Goal: Transaction & Acquisition: Purchase product/service

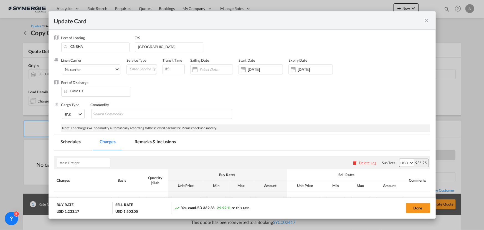
click at [147, 140] on md-tab-item "Remarks & Inclusions" at bounding box center [155, 142] width 55 height 15
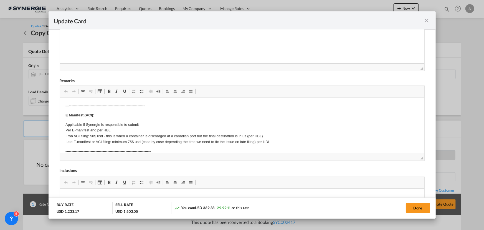
scroll to position [75, 0]
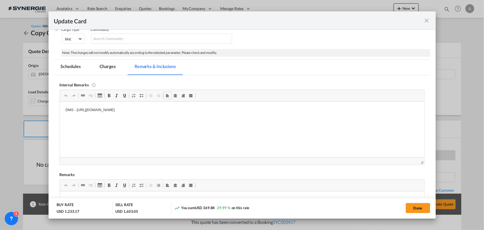
click at [230, 106] on html "DMS - [URL][DOMAIN_NAME]" at bounding box center [242, 109] width 365 height 17
click at [231, 110] on p "DMS - [URL][DOMAIN_NAME]" at bounding box center [241, 110] width 353 height 6
drag, startPoint x: 231, startPoint y: 110, endPoint x: 62, endPoint y: 113, distance: 168.7
click at [62, 113] on html "DMS - [URL][DOMAIN_NAME]" at bounding box center [242, 109] width 365 height 17
click at [231, 110] on p "DMS - [URL][DOMAIN_NAME]" at bounding box center [241, 110] width 353 height 6
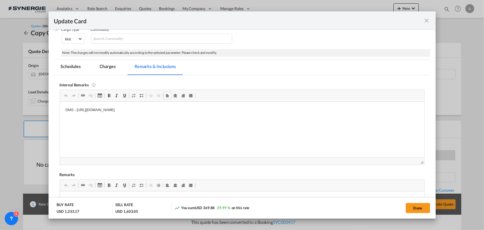
click at [231, 110] on p "DMS - [URL][DOMAIN_NAME]" at bounding box center [241, 110] width 353 height 6
click at [209, 110] on p "DMS - [URL][DOMAIN_NAME]" at bounding box center [241, 110] width 353 height 6
drag, startPoint x: 229, startPoint y: 110, endPoint x: 76, endPoint y: 108, distance: 153.1
click at [76, 108] on p "DMS - [URL][DOMAIN_NAME]" at bounding box center [241, 110] width 353 height 6
copy p "https://app.frontapp.com/open/cnv_pp1lgun?key=QCiyeG1DUSXusFXPHXBujgaClgWGLWDJ"
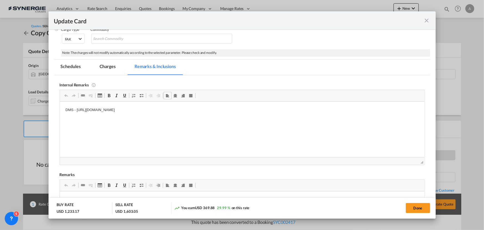
click at [216, 112] on p "DMS - [URL][DOMAIN_NAME]" at bounding box center [241, 110] width 353 height 6
drag, startPoint x: 227, startPoint y: 110, endPoint x: 26, endPoint y: 112, distance: 200.9
click at [60, 112] on html "DMS - [URL][DOMAIN_NAME]" at bounding box center [242, 109] width 365 height 17
click at [104, 109] on p "Delivery MCT -" at bounding box center [241, 110] width 353 height 6
click at [106, 66] on md-tab-item "Charges" at bounding box center [107, 67] width 29 height 15
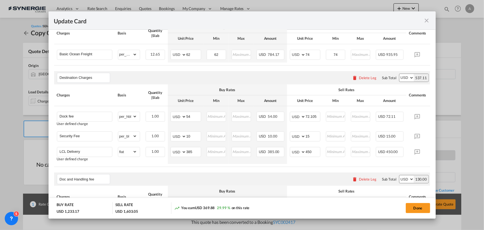
scroll to position [176, 0]
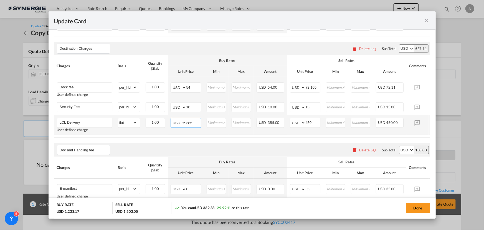
drag, startPoint x: 174, startPoint y: 119, endPoint x: 160, endPoint y: 117, distance: 14.6
click at [161, 118] on tr "LCL Delivery User defined charge Please Enter Already Exists gross_weight volum…" at bounding box center [250, 125] width 393 height 20
type input "172"
type input "220"
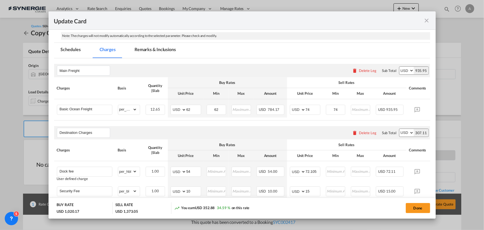
scroll to position [101, 0]
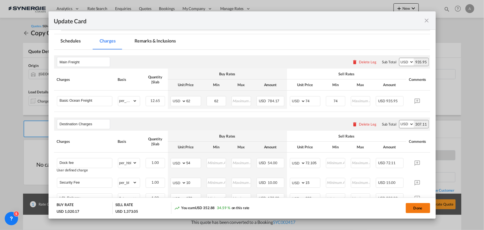
click at [426, 208] on button "Done" at bounding box center [418, 208] width 24 height 10
type input "15 Jun 2025"
type input "06 Nov 2025"
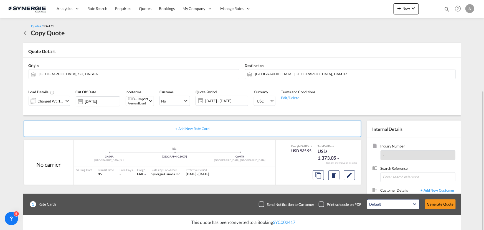
scroll to position [50, 0]
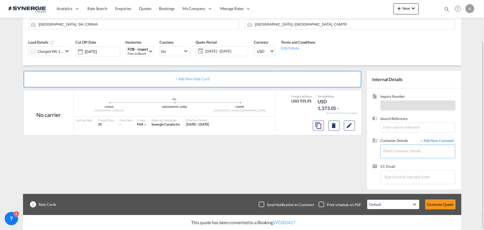
click at [393, 151] on input "Enter Customer Details" at bounding box center [419, 151] width 72 height 12
type input "MDR"
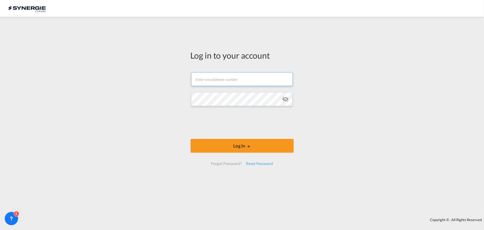
type input "a.groposila@synergiecanada.com"
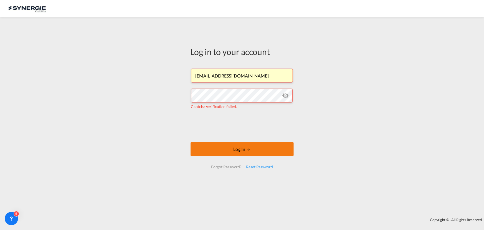
click at [224, 153] on button "Log In" at bounding box center [242, 149] width 103 height 14
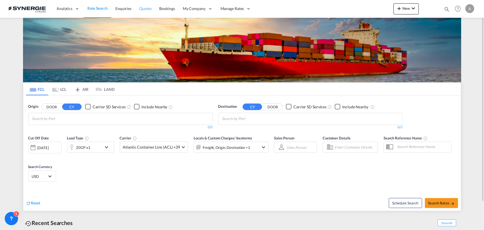
click at [142, 8] on span "Quotes" at bounding box center [145, 8] width 12 height 5
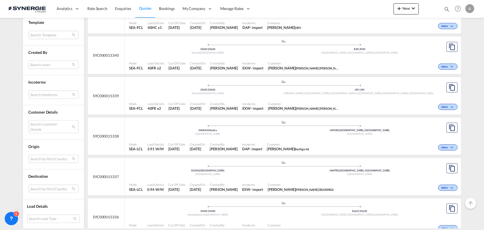
scroll to position [227, 0]
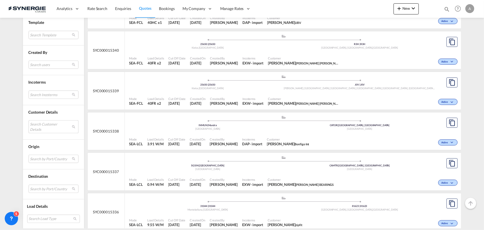
click at [40, 120] on md-select "Search Customer Details user name user thomas may thomasmay@zipfit.com | zipfit…" at bounding box center [54, 126] width 50 height 13
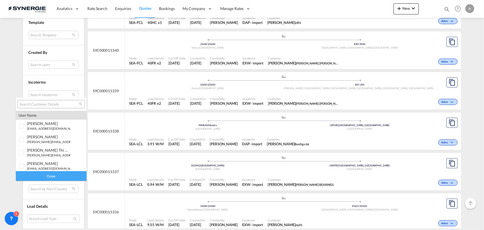
click at [42, 103] on input "search" at bounding box center [49, 104] width 60 height 5
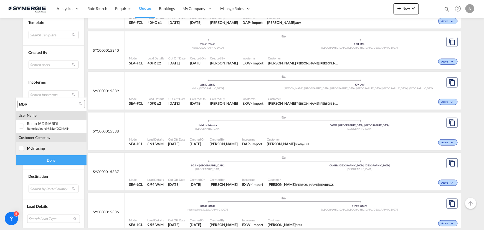
type input "MDR"
click at [37, 147] on div "mdr fusing" at bounding box center [49, 148] width 44 height 5
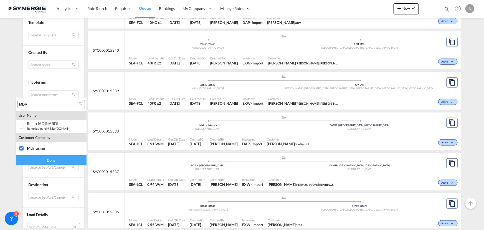
click at [48, 159] on div "Done" at bounding box center [51, 160] width 71 height 10
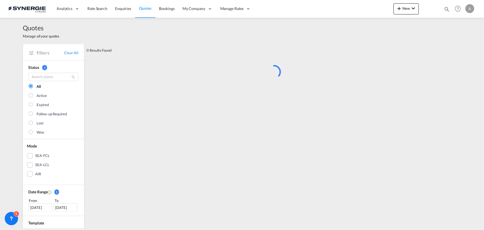
scroll to position [8, 0]
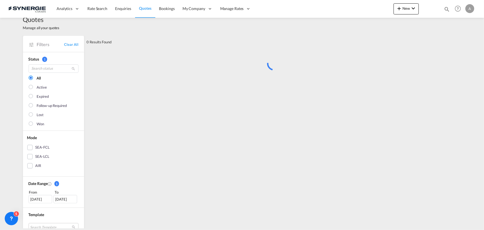
click at [36, 198] on div "08 Sep 2025" at bounding box center [41, 199] width 24 height 8
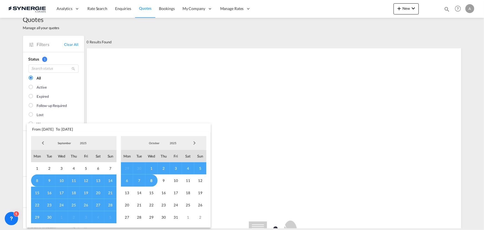
click at [81, 144] on span "2025" at bounding box center [83, 143] width 18 height 4
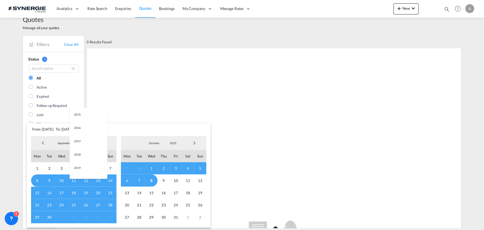
scroll to position [104, 0]
click at [77, 115] on md-option "2023" at bounding box center [89, 116] width 38 height 13
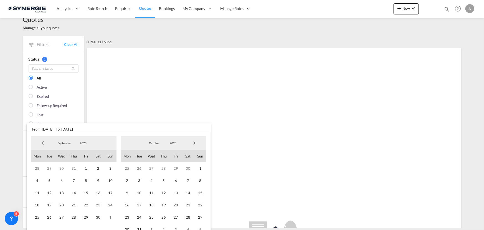
drag, startPoint x: 84, startPoint y: 169, endPoint x: 119, endPoint y: 161, distance: 36.2
click at [84, 169] on span "1" at bounding box center [86, 168] width 12 height 12
click at [175, 142] on span "2023" at bounding box center [173, 143] width 18 height 4
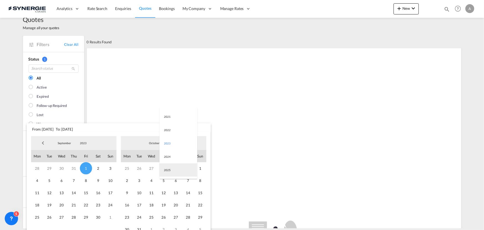
click at [174, 172] on md-option "2025" at bounding box center [179, 169] width 38 height 13
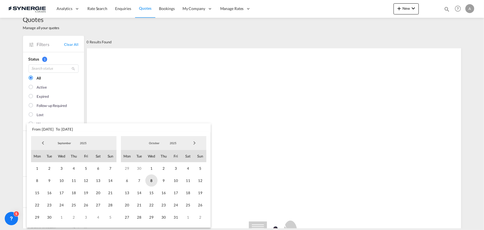
click at [156, 183] on span "8" at bounding box center [151, 180] width 12 height 12
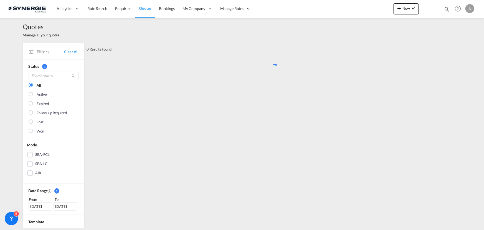
scroll to position [0, 0]
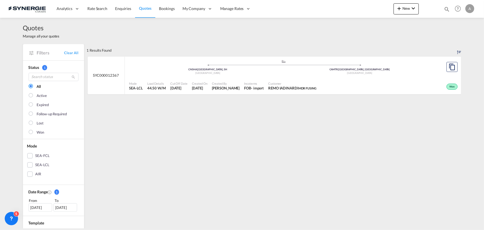
click at [266, 83] on div "Incoterms FOB - import" at bounding box center [254, 86] width 24 height 14
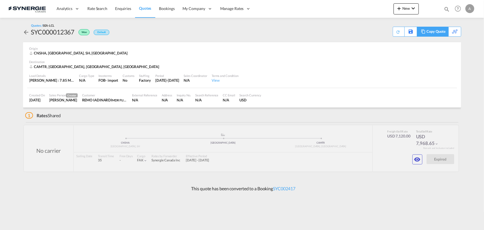
click at [438, 33] on div "Copy Quote" at bounding box center [436, 31] width 19 height 9
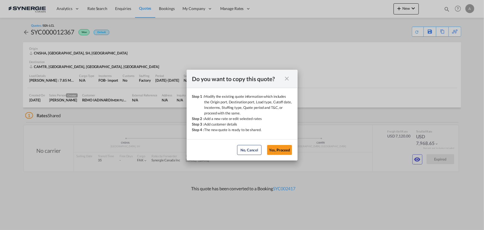
click at [282, 154] on button "Yes, Proceed" at bounding box center [279, 150] width 25 height 10
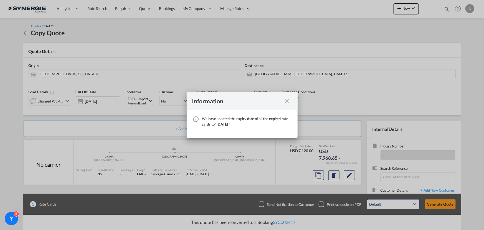
drag, startPoint x: 287, startPoint y: 100, endPoint x: 126, endPoint y: 100, distance: 161.2
click at [287, 100] on md-icon "icon-close fg-AAA8AD cursor" at bounding box center [287, 101] width 7 height 7
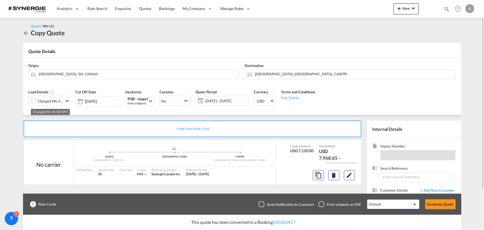
click at [48, 102] on div "Charged Wt: 44.50 W/M" at bounding box center [51, 101] width 26 height 8
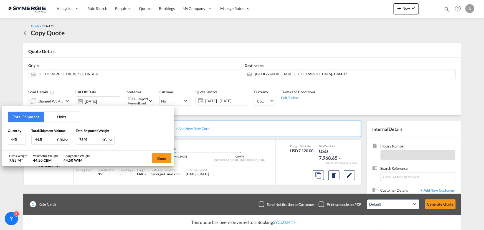
click at [61, 117] on button "Units" at bounding box center [62, 117] width 36 height 11
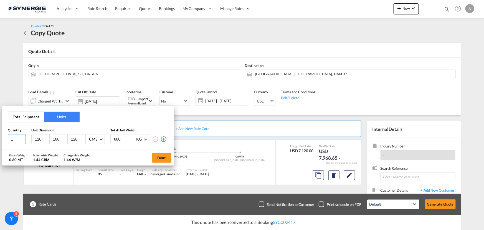
drag, startPoint x: 16, startPoint y: 140, endPoint x: -14, endPoint y: 134, distance: 30.1
click at [0, 134] on html "Analytics Reports Dashboard Rate Search Enquiries Quotes" at bounding box center [242, 115] width 484 height 230
type input "10"
type input "154"
type input "36"
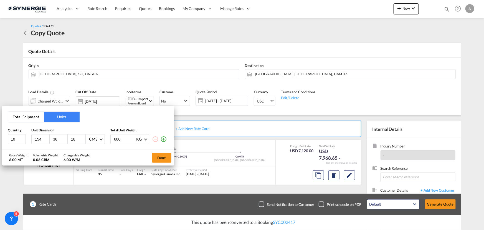
type input "18"
type input "11.363"
drag, startPoint x: 165, startPoint y: 138, endPoint x: 128, endPoint y: 144, distance: 37.9
click at [165, 138] on md-icon "icon-plus-circle-outline" at bounding box center [163, 139] width 7 height 7
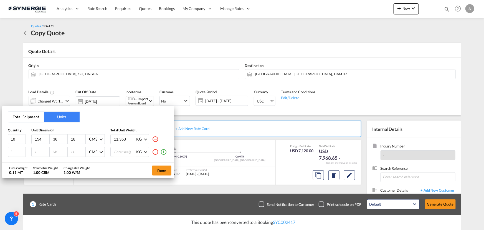
click at [45, 148] on div at bounding box center [41, 151] width 18 height 9
click at [41, 150] on input "number" at bounding box center [41, 151] width 15 height 5
type input "156"
type input "20"
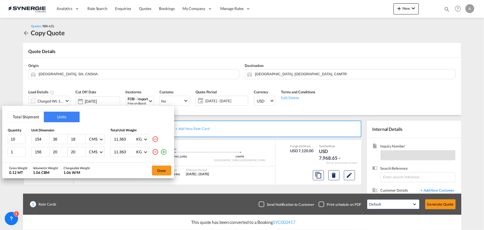
type input "11.363"
drag, startPoint x: 163, startPoint y: 152, endPoint x: 157, endPoint y: 150, distance: 6.8
click at [164, 152] on md-icon "icon-plus-circle-outline" at bounding box center [163, 151] width 7 height 7
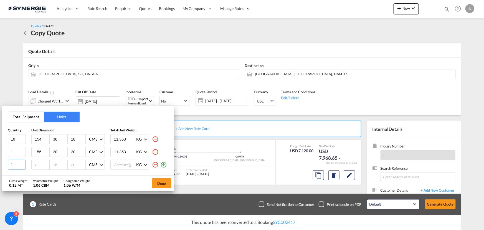
drag, startPoint x: 14, startPoint y: 162, endPoint x: -42, endPoint y: 163, distance: 55.8
click at [0, 163] on html "Analytics Reports Dashboard Rate Search Enquiries Quotes" at bounding box center [242, 115] width 484 height 230
type input "40"
type input "155"
type input "50"
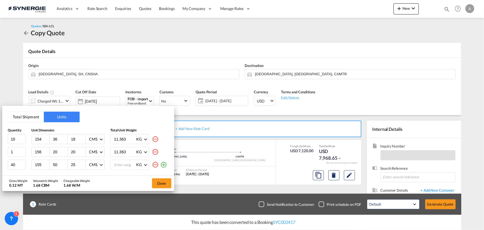
type input "25"
click at [161, 164] on md-icon "icon-plus-circle-outline" at bounding box center [163, 164] width 7 height 7
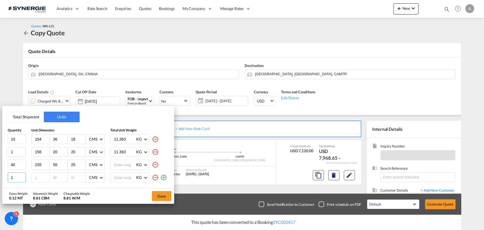
click at [16, 177] on input "1" at bounding box center [17, 177] width 18 height 10
type input "10"
type input "156"
type input "41"
type input "20"
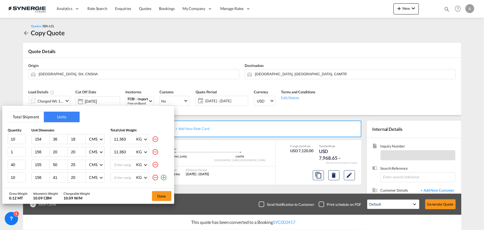
click at [114, 167] on input "number" at bounding box center [124, 164] width 22 height 9
type input "26.34"
click at [119, 178] on input "number" at bounding box center [124, 177] width 22 height 9
type input "26.34"
drag, startPoint x: 18, startPoint y: 176, endPoint x: -73, endPoint y: 169, distance: 91.5
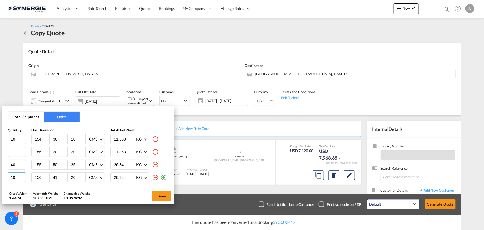
click at [0, 169] on html "Analytics Reports Dashboard Rate Search Enquiries Quotes" at bounding box center [242, 115] width 484 height 230
type input "30"
click at [159, 196] on button "Done" at bounding box center [161, 196] width 19 height 10
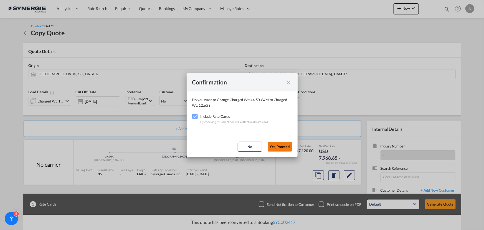
click at [276, 145] on button "Yes,Proceed" at bounding box center [280, 146] width 24 height 10
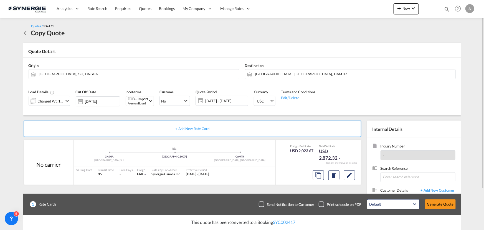
click at [234, 101] on span "[DATE] - [DATE]" at bounding box center [225, 100] width 41 height 5
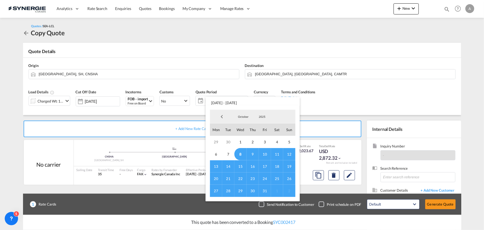
click at [238, 153] on span "8" at bounding box center [240, 154] width 12 height 12
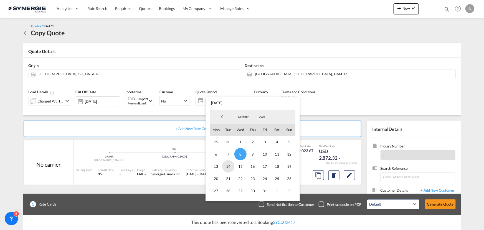
click at [230, 165] on span "14" at bounding box center [228, 166] width 12 height 12
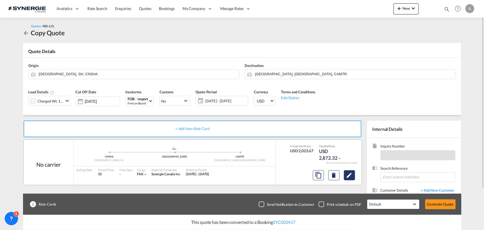
click at [344, 174] on button "Edit" at bounding box center [349, 175] width 11 height 10
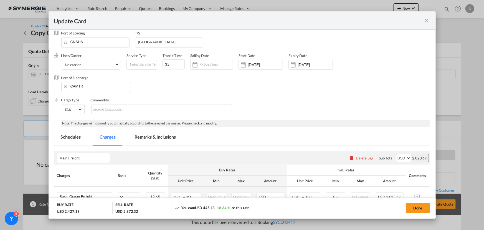
select select "per_w/m"
select select "per_hbl"
select select "per_bl"
select select "flat"
select select "per_bl"
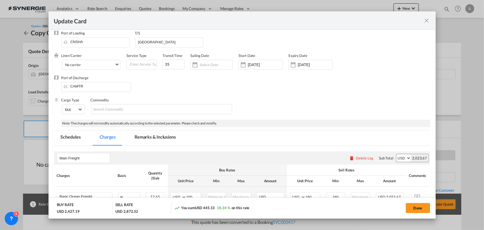
select select "per_bl"
select select "per_shipment"
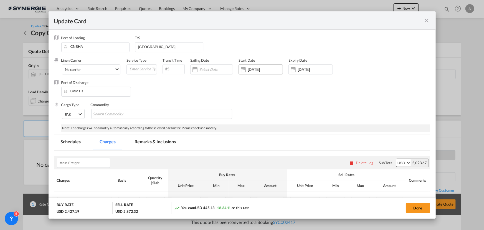
click at [272, 69] on input "[DATE]" at bounding box center [265, 69] width 35 height 4
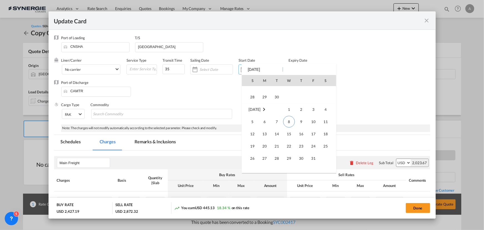
scroll to position [128567, 0]
click at [289, 126] on span "8" at bounding box center [289, 121] width 12 height 12
type input "[DATE]"
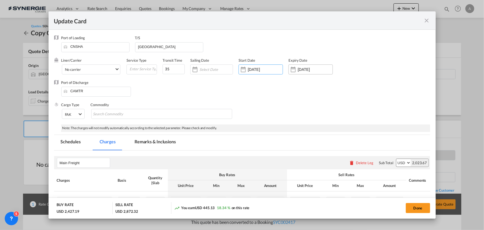
click at [309, 69] on input "[DATE]" at bounding box center [315, 69] width 35 height 4
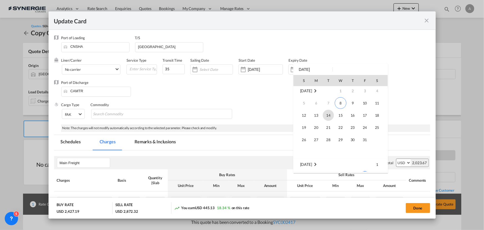
scroll to position [0, 0]
click at [328, 118] on span "14" at bounding box center [328, 116] width 11 height 11
type input "[DATE]"
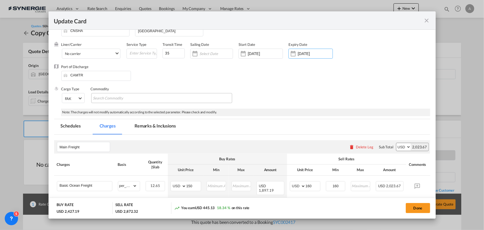
scroll to position [101, 0]
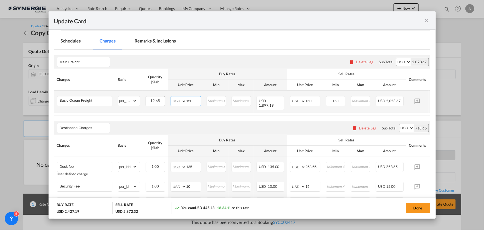
drag, startPoint x: 181, startPoint y: 99, endPoint x: 163, endPoint y: 98, distance: 18.4
click at [172, 98] on md-input-container "AED AFN ALL AMD ANG AOA ARS AUD AWG AZN BAM BBD BDT BGN BHD BIF BMD BND [PERSON…" at bounding box center [186, 101] width 31 height 10
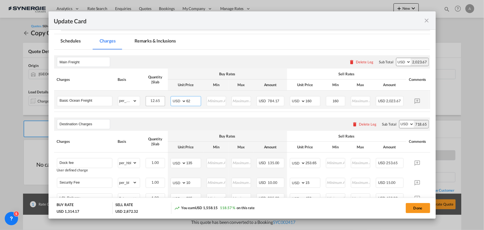
type input "62"
type input "75"
click at [214, 102] on input "Update CardPort of ..." at bounding box center [216, 100] width 19 height 8
type input "62"
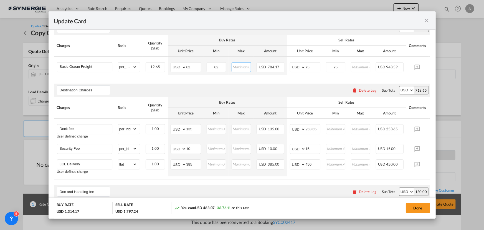
scroll to position [176, 0]
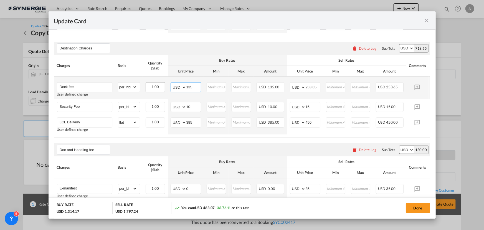
drag, startPoint x: 195, startPoint y: 90, endPoint x: 153, endPoint y: 89, distance: 42.2
click at [153, 89] on tr "Dock fee User defined charge Please Enter Already Exists gross_weight volumetri…" at bounding box center [250, 88] width 393 height 22
type input "54"
click at [308, 90] on input "72" at bounding box center [313, 86] width 14 height 8
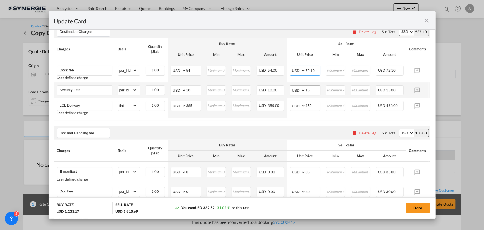
scroll to position [202, 0]
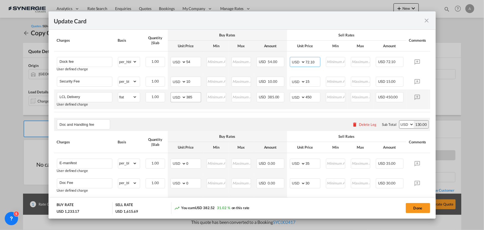
type input "72.10"
drag, startPoint x: 198, startPoint y: 98, endPoint x: 158, endPoint y: 96, distance: 39.7
click at [161, 97] on tr "LCL Delivery User defined charge Please Enter Already Exists gross_weight volum…" at bounding box center [250, 99] width 393 height 20
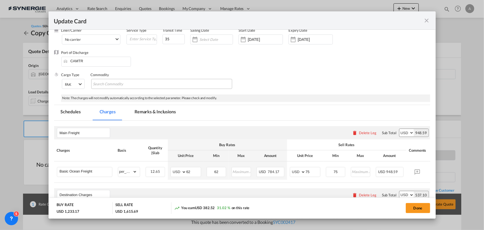
scroll to position [25, 0]
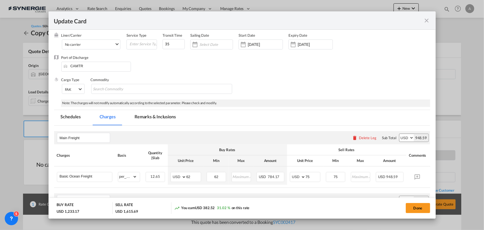
click at [139, 118] on md-tab-item "Remarks & Inclusions" at bounding box center [155, 117] width 55 height 15
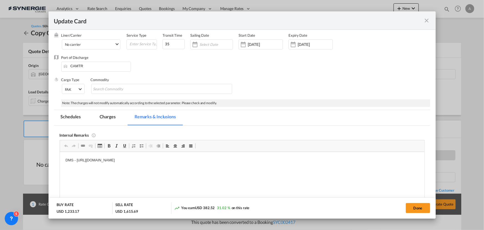
scroll to position [0, 0]
drag, startPoint x: 185, startPoint y: 159, endPoint x: 220, endPoint y: 159, distance: 34.7
drag, startPoint x: 230, startPoint y: 159, endPoint x: 40, endPoint y: 161, distance: 189.8
click at [60, 161] on html "DMS - [URL][DOMAIN_NAME]" at bounding box center [242, 159] width 365 height 17
click at [95, 161] on p "Delivery MCT - 203 CAD" at bounding box center [241, 160] width 353 height 6
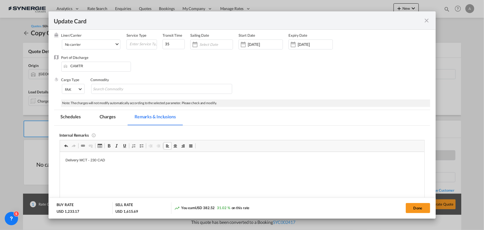
click at [112, 117] on md-tab-item "Charges" at bounding box center [107, 117] width 29 height 15
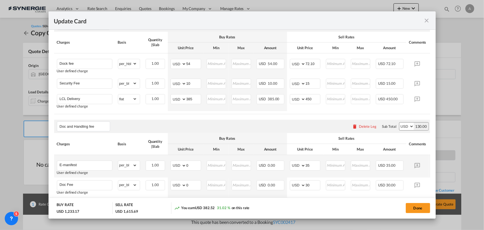
scroll to position [227, 0]
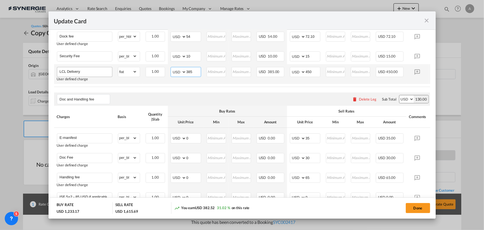
drag, startPoint x: 194, startPoint y: 73, endPoint x: 108, endPoint y: 68, distance: 85.6
click at [111, 70] on tr "LCL Delivery User defined charge Please Enter Already Exists gross_weight volum…" at bounding box center [250, 74] width 393 height 20
type input "172"
type input "220"
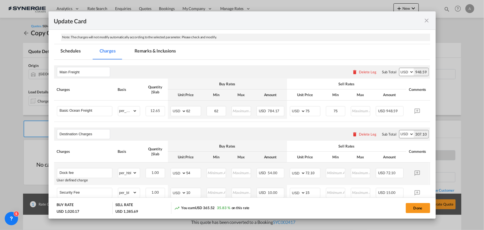
scroll to position [75, 0]
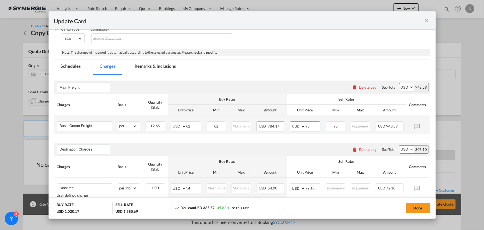
drag, startPoint x: 312, startPoint y: 125, endPoint x: 262, endPoint y: 125, distance: 50.5
click at [267, 126] on tr "Basic Ocean Freight Please Enter Already Exists gross_weight volumetric_weight …" at bounding box center [250, 125] width 393 height 18
type input "74"
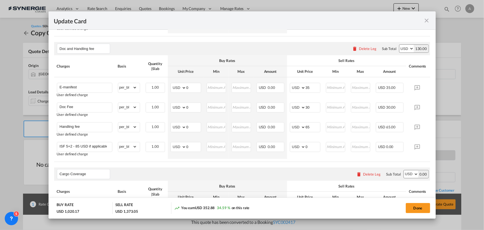
scroll to position [302, 0]
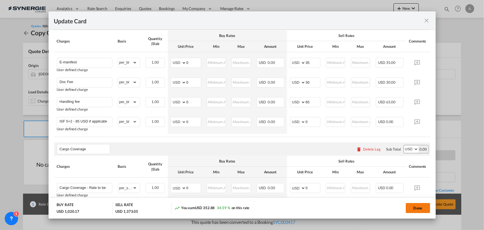
drag, startPoint x: 409, startPoint y: 209, endPoint x: 415, endPoint y: 205, distance: 6.2
click at [409, 209] on button "Done" at bounding box center [418, 208] width 24 height 10
type input "[DATE]"
type input "72.1"
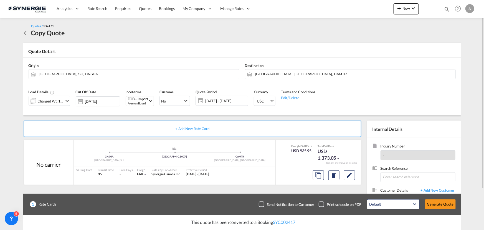
scroll to position [50, 0]
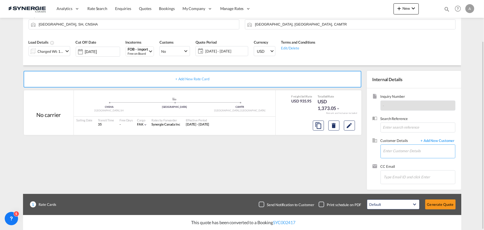
click at [390, 151] on input "Enter Customer Details" at bounding box center [419, 151] width 72 height 12
click at [396, 160] on div "REMO IADINARDI remo.iadinardi@ mdr [DOMAIN_NAME]" at bounding box center [419, 160] width 72 height 15
type input "MDR FUSING, REMO IADINARDI, [EMAIL_ADDRESS][DOMAIN_NAME]"
click at [437, 206] on button "Generate Quote" at bounding box center [440, 204] width 31 height 10
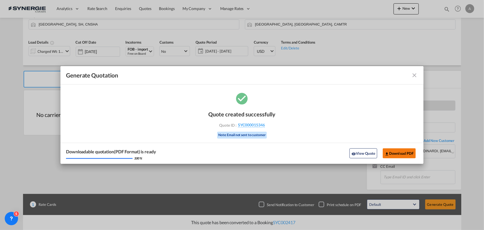
click at [398, 150] on button "Download PDF" at bounding box center [399, 153] width 33 height 10
click at [363, 151] on button "View Quote" at bounding box center [364, 153] width 28 height 10
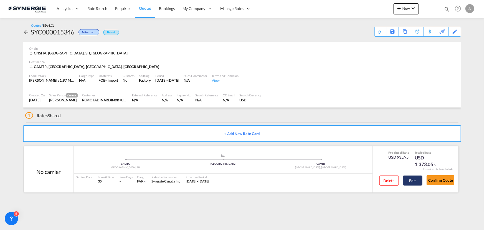
click at [412, 180] on button "Edit" at bounding box center [412, 180] width 19 height 10
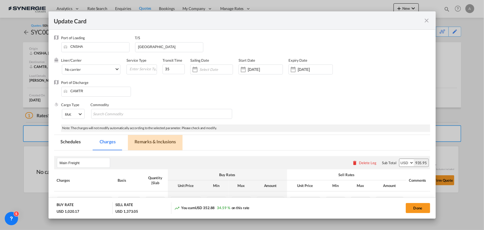
drag, startPoint x: 160, startPoint y: 137, endPoint x: 161, endPoint y: 132, distance: 5.1
click at [160, 137] on md-tab-item "Remarks & Inclusions" at bounding box center [155, 142] width 55 height 15
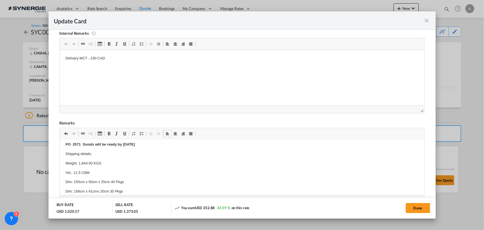
scroll to position [76, 0]
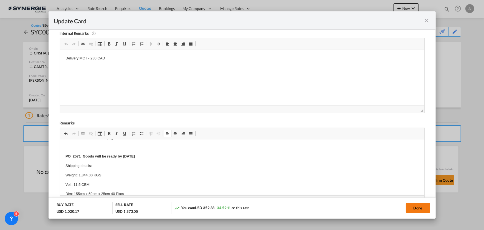
click at [413, 208] on button "Done" at bounding box center [418, 208] width 24 height 10
type input "[DATE]"
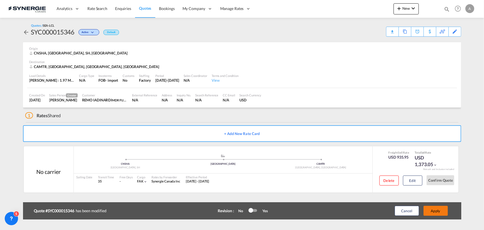
click at [436, 210] on button "Apply" at bounding box center [436, 211] width 24 height 10
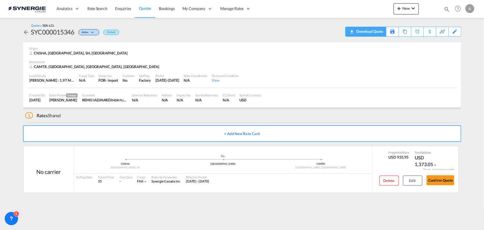
click at [375, 32] on div "Download Quote" at bounding box center [369, 31] width 28 height 9
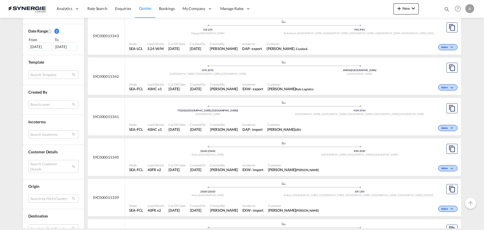
scroll to position [202, 0]
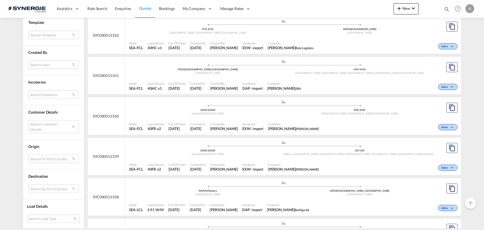
drag, startPoint x: 50, startPoint y: 127, endPoint x: 62, endPoint y: 126, distance: 12.2
click at [50, 127] on md-select "Search Customer Details user name user thomas may thomasmay@zipfit.com | zipfit…" at bounding box center [54, 126] width 50 height 13
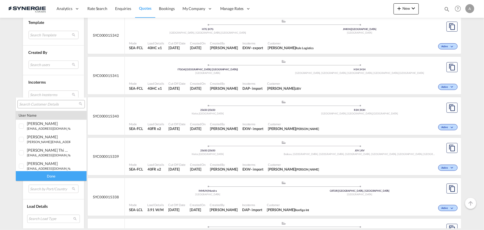
click at [42, 103] on input "search" at bounding box center [49, 104] width 60 height 5
type input "R"
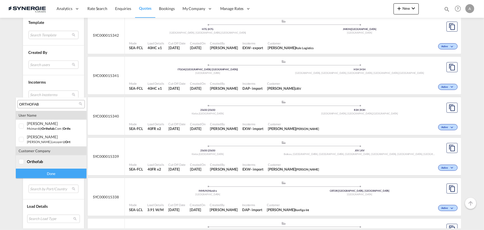
type input "ORTHOFAB"
click at [31, 162] on span "orthofab" at bounding box center [35, 161] width 16 height 5
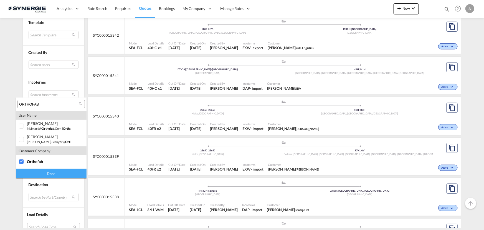
click at [36, 175] on div "Done" at bounding box center [51, 173] width 71 height 10
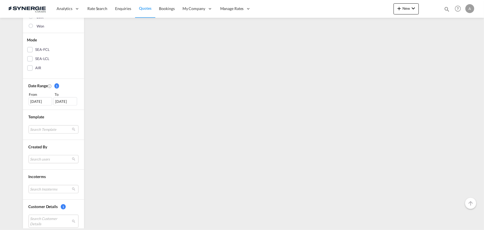
scroll to position [0, 0]
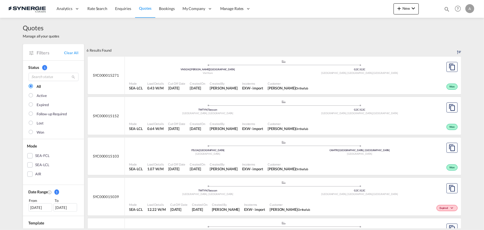
click at [264, 75] on div ".a{fill:#aaa8ad;} .a{fill:#aaa8ad;} VNSGN | Ho Chi Minh City Viet Nam G2C | G2C…" at bounding box center [283, 67] width 309 height 17
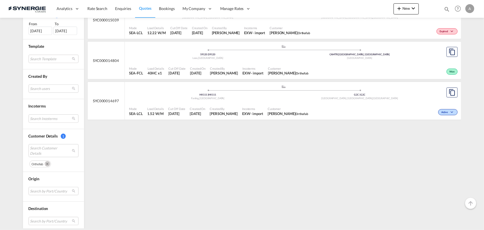
click at [45, 163] on md-icon "Remove" at bounding box center [48, 164] width 6 height 6
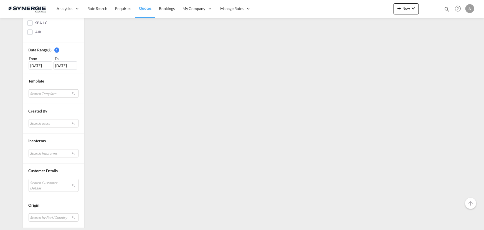
scroll to position [151, 0]
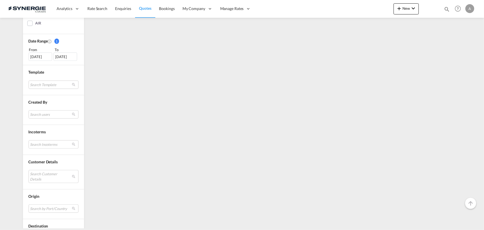
drag, startPoint x: 43, startPoint y: 166, endPoint x: 42, endPoint y: 171, distance: 4.7
click at [43, 167] on div "Search Customer Details" at bounding box center [54, 174] width 50 height 20
click at [42, 175] on md-select "Search Customer Details" at bounding box center [54, 176] width 50 height 13
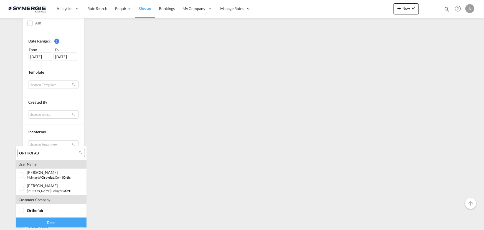
click at [50, 151] on input "ORTHOFAB" at bounding box center [49, 153] width 60 height 5
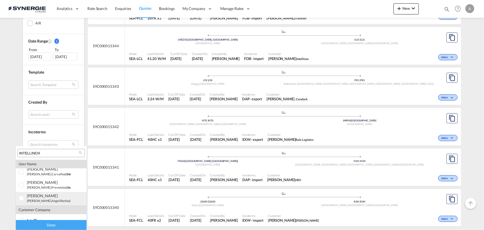
scroll to position [24, 0]
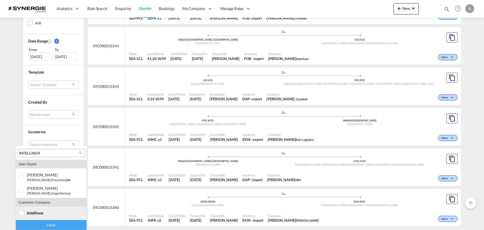
type input "INTELLINOX"
click at [31, 212] on span "intellinox" at bounding box center [35, 212] width 17 height 5
click at [36, 222] on div "Done" at bounding box center [51, 225] width 71 height 10
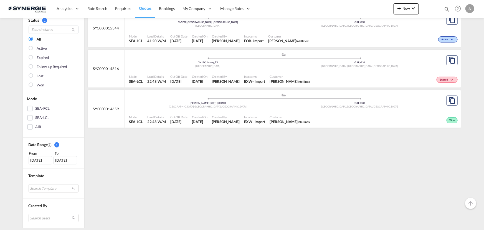
scroll to position [75, 0]
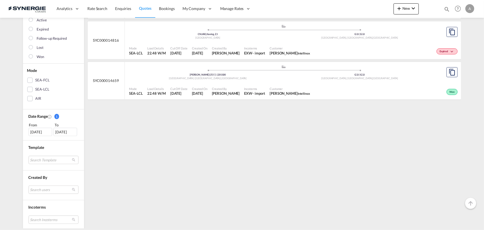
click at [42, 129] on div "08 Sep 2025" at bounding box center [41, 132] width 24 height 8
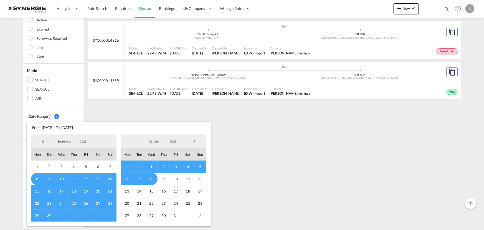
click at [86, 140] on span "2025" at bounding box center [83, 141] width 18 height 4
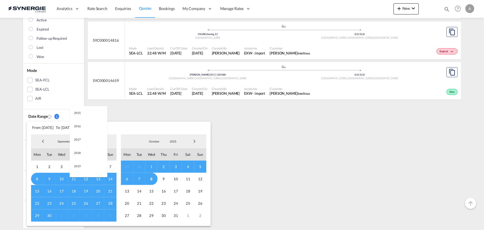
scroll to position [104, 0]
click at [89, 117] on md-option "2023" at bounding box center [89, 114] width 38 height 13
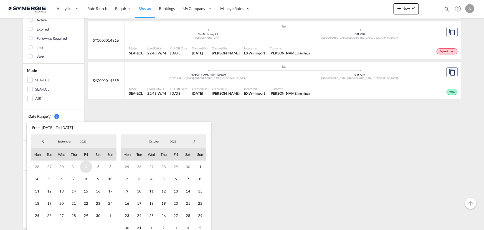
click at [83, 167] on span "1" at bounding box center [86, 166] width 12 height 12
click at [173, 140] on span "2023" at bounding box center [173, 141] width 18 height 4
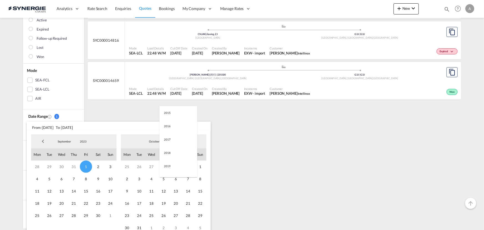
scroll to position [78, 0]
click at [168, 168] on md-option "2025" at bounding box center [179, 167] width 38 height 13
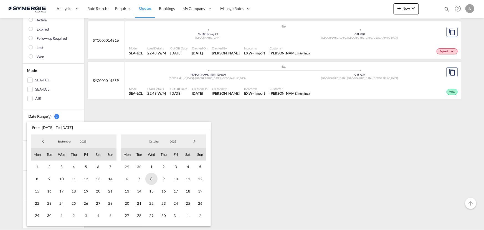
click at [154, 181] on span "8" at bounding box center [151, 179] width 12 height 12
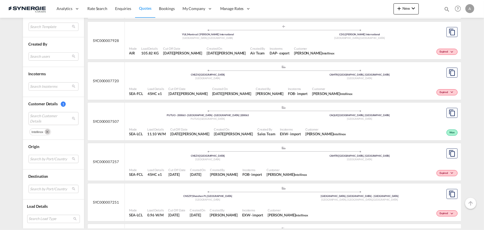
scroll to position [731, 0]
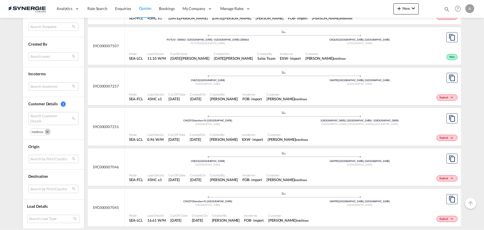
drag, startPoint x: 43, startPoint y: 130, endPoint x: 224, endPoint y: 128, distance: 180.9
click at [45, 130] on md-icon "Remove" at bounding box center [48, 132] width 6 height 6
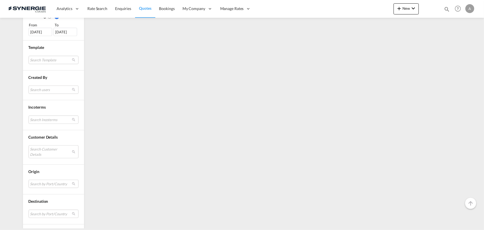
scroll to position [0, 0]
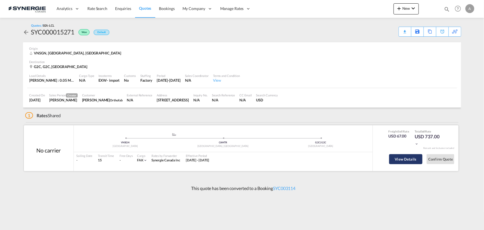
click at [397, 158] on button "View Details" at bounding box center [405, 159] width 33 height 10
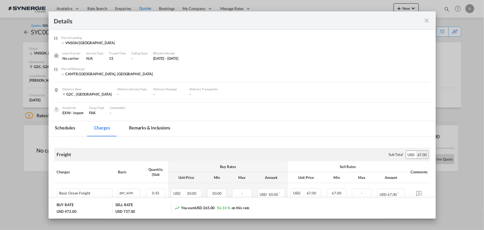
click at [135, 129] on md-tab-item "Remarks & Inclusions" at bounding box center [149, 128] width 55 height 15
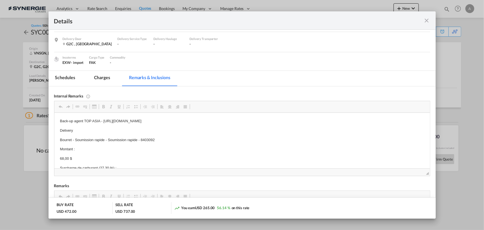
drag, startPoint x: 256, startPoint y: 118, endPoint x: 103, endPoint y: 122, distance: 152.4
click at [103, 122] on p "Back-up agent TOP ASIA - https://app.frontapp.com/open/cnv_qjwlntb?key=gv7dL879…" at bounding box center [242, 121] width 365 height 6
copy p "https://app.frontapp.com/open/cnv_qjwlntb?key=gv7dL879Yhq8EU3LflpLuQbCkUOAWXJ_"
click at [425, 20] on md-icon "icon-close fg-AAA8AD m-0 cursor" at bounding box center [427, 20] width 7 height 7
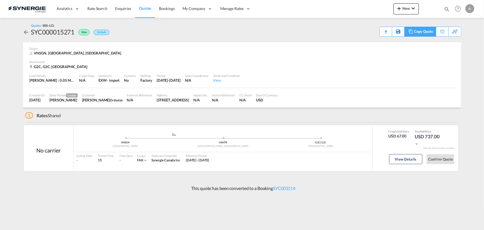
click at [431, 32] on div "Copy Quote" at bounding box center [423, 31] width 19 height 9
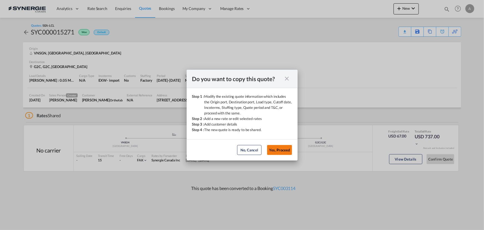
click at [281, 150] on button "Yes, Proceed" at bounding box center [279, 150] width 25 height 10
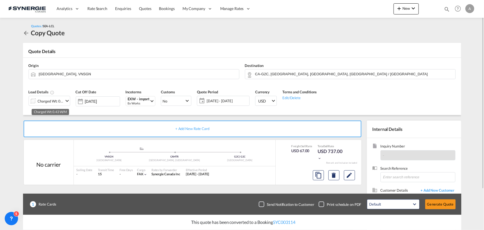
click at [62, 101] on div "Charged Wt: 0.43 W/M" at bounding box center [51, 101] width 26 height 8
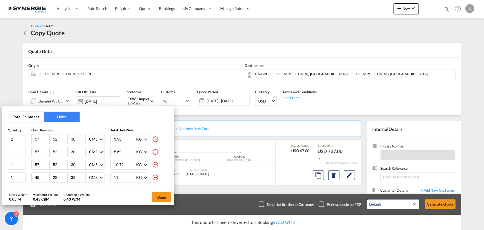
click at [24, 115] on button "Total Shipment" at bounding box center [26, 117] width 36 height 11
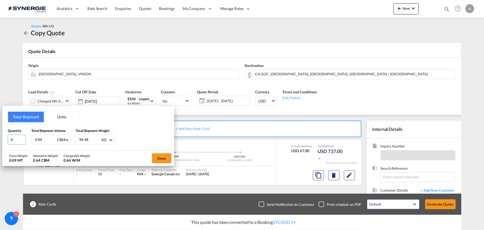
drag, startPoint x: 18, startPoint y: 139, endPoint x: -28, endPoint y: 142, distance: 45.6
click at [0, 142] on html "Analytics Reports Dashboard Rate Search Enquiries Quotes" at bounding box center [242, 115] width 484 height 230
type input "5"
type input "10"
click at [66, 117] on button "Units" at bounding box center [62, 117] width 36 height 11
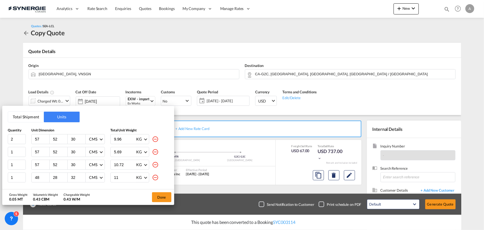
click at [152, 150] on md-icon "icon-minus-circle-outline" at bounding box center [155, 151] width 7 height 7
type input "10.72"
type input "48"
type input "28"
type input "32"
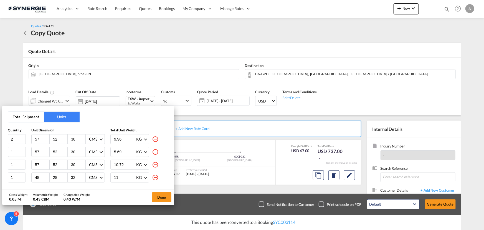
type input "11"
type input "38"
type input "30"
type input "7.05"
click at [153, 150] on md-icon "icon-minus-circle-outline" at bounding box center [155, 151] width 7 height 7
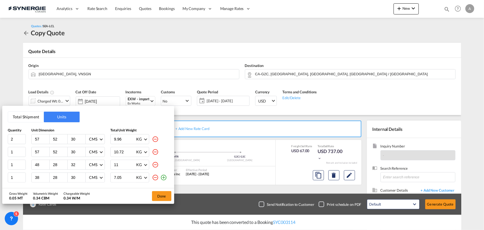
type input "48"
type input "28"
type input "32"
type input "11"
type input "38"
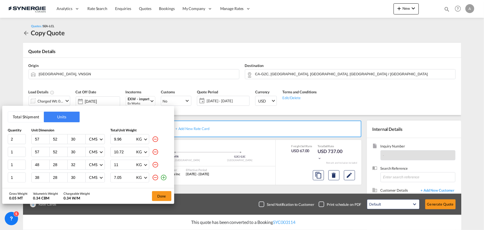
type input "30"
type input "7.05"
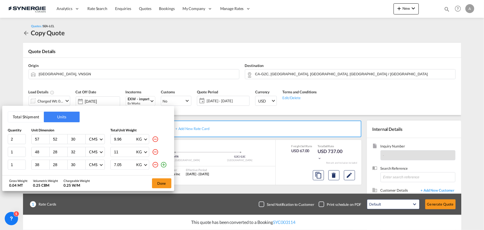
click at [155, 151] on md-icon "icon-minus-circle-outline" at bounding box center [155, 151] width 7 height 7
type input "38"
type input "30"
type input "7.05"
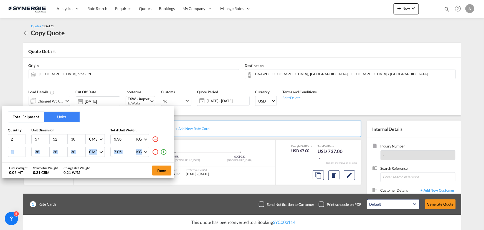
click at [155, 151] on md-icon "icon-minus-circle-outline" at bounding box center [155, 151] width 7 height 7
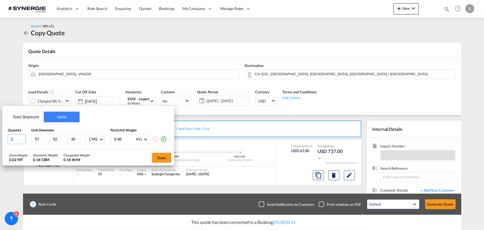
click at [0, 135] on html "Analytics Reports Dashboard Rate Search Enquiries Quotes" at bounding box center [242, 115] width 484 height 230
type input "50"
type input "3"
type input "80"
type input "64"
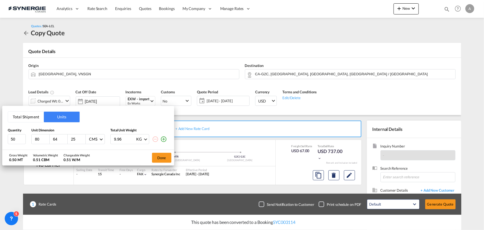
type input "25"
drag, startPoint x: 9, startPoint y: 138, endPoint x: -1, endPoint y: 136, distance: 10.2
click at [0, 136] on html "Analytics Reports Dashboard Rate Search Enquiries Quotes" at bounding box center [242, 115] width 484 height 230
type input "45"
click at [164, 140] on md-icon "icon-plus-circle-outline" at bounding box center [163, 139] width 7 height 7
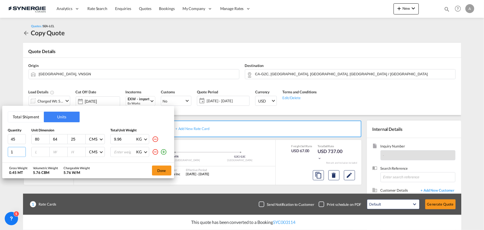
drag, startPoint x: 18, startPoint y: 153, endPoint x: -10, endPoint y: 152, distance: 28.0
click at [0, 152] on html "Analytics Reports Dashboard Rate Search Enquiries Quotes" at bounding box center [242, 115] width 484 height 230
type input "5"
drag, startPoint x: 17, startPoint y: 139, endPoint x: -31, endPoint y: 138, distance: 47.7
click at [0, 138] on html "Analytics Reports Dashboard Rate Search Enquiries Quotes" at bounding box center [242, 115] width 484 height 230
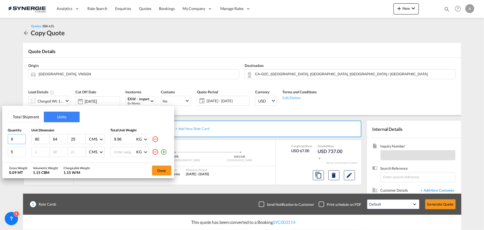
type input "9"
drag, startPoint x: 14, startPoint y: 151, endPoint x: -33, endPoint y: 152, distance: 47.7
click at [0, 152] on html "Analytics Reports Dashboard Rate Search Enquiries Quotes" at bounding box center [242, 115] width 484 height 230
type input "1"
type input "68"
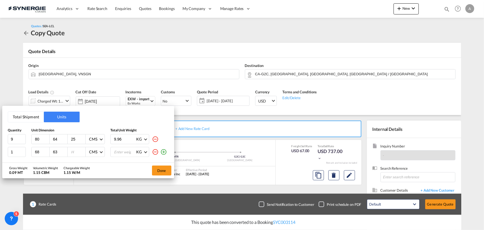
type input "63"
type input "25"
click at [127, 137] on input "9.96" at bounding box center [124, 138] width 22 height 9
type input "9"
type input "6.578"
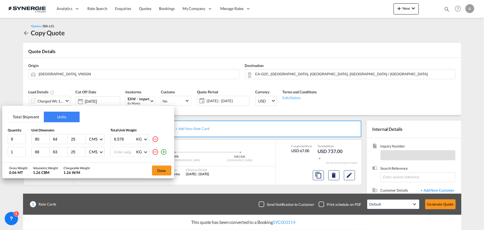
click at [122, 150] on input "number" at bounding box center [124, 151] width 22 height 9
type input "6.578"
click at [166, 170] on button "Done" at bounding box center [161, 170] width 19 height 10
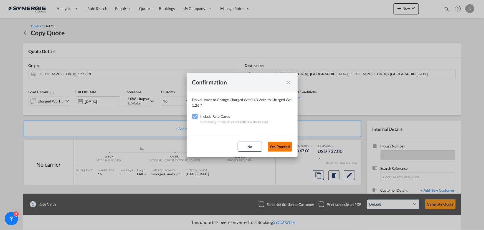
click at [282, 143] on button "Yes,Proceed" at bounding box center [280, 146] width 24 height 10
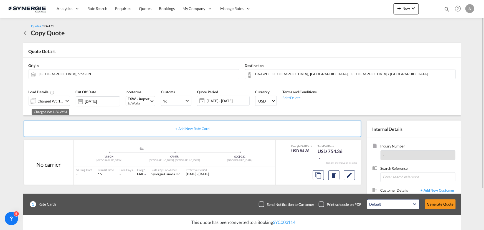
click at [56, 103] on div "Charged Wt: 1.26 W/M" at bounding box center [51, 101] width 26 height 8
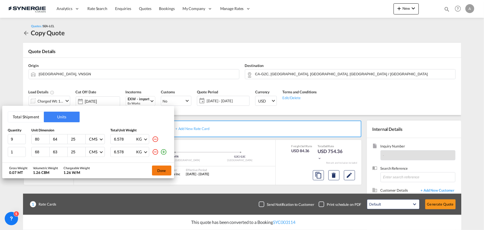
click at [162, 170] on button "Done" at bounding box center [161, 170] width 19 height 10
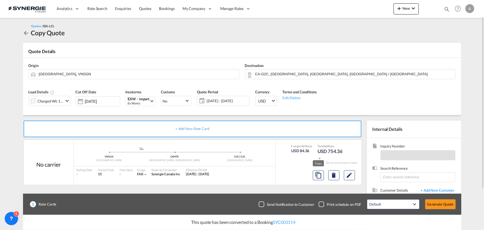
scroll to position [50, 0]
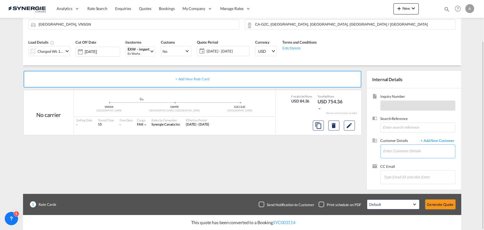
click at [399, 150] on input "Enter Customer Details" at bounding box center [419, 151] width 72 height 12
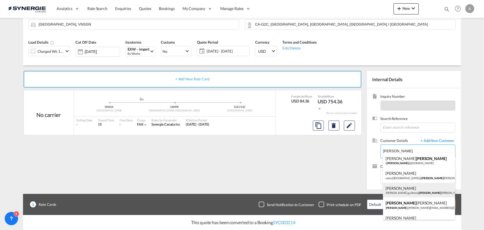
scroll to position [25, 0]
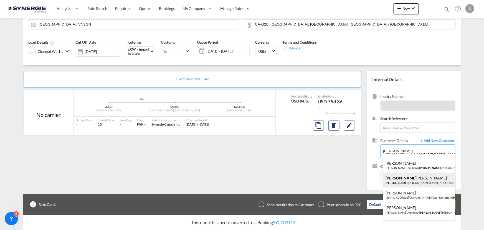
click at [411, 180] on div "Maurice Lecuyer maurice .lecuyer@orthofab.com | Orthofab" at bounding box center [419, 179] width 72 height 15
type input "Orthofab, Maurice Lecuyer, maurice.lecuyer@orthofab.com"
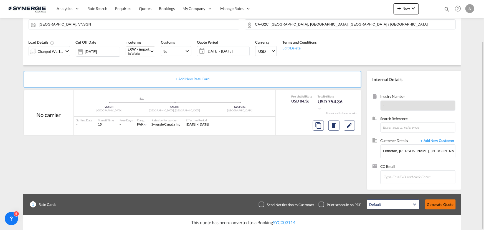
click at [432, 205] on button "Generate Quote" at bounding box center [440, 204] width 31 height 10
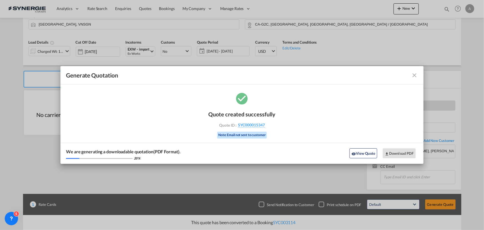
click at [360, 155] on button "View Quote" at bounding box center [364, 153] width 28 height 10
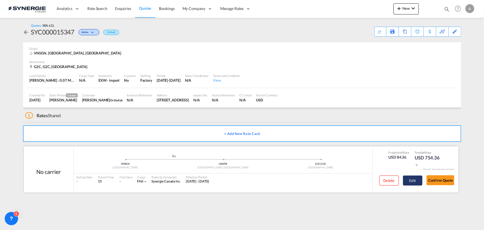
click at [417, 178] on button "Edit" at bounding box center [412, 180] width 19 height 10
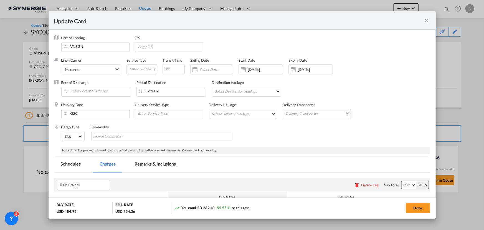
click at [159, 162] on md-tab-item "Remarks & Inclusions" at bounding box center [155, 164] width 55 height 15
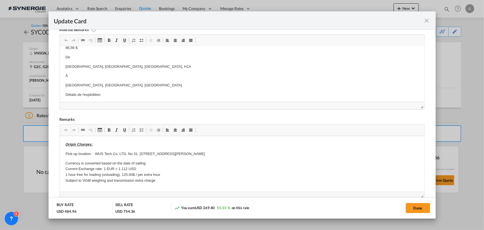
scroll to position [159, 0]
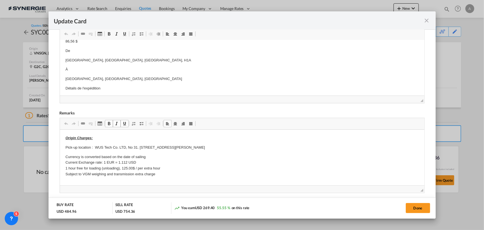
drag, startPoint x: 96, startPoint y: 147, endPoint x: 255, endPoint y: 143, distance: 159.3
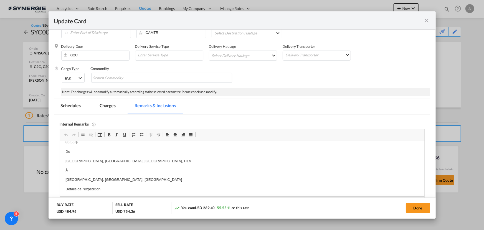
scroll to position [0, 0]
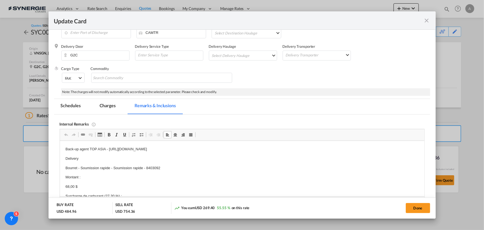
drag, startPoint x: 250, startPoint y: 147, endPoint x: 268, endPoint y: 146, distance: 18.6
click at [250, 147] on p "Back-up agent TOP ASIA - https://app.frontapp.com/open/cnv_qjwlntb?key=gv7dL879…" at bounding box center [241, 149] width 353 height 6
drag, startPoint x: 265, startPoint y: 149, endPoint x: 108, endPoint y: 149, distance: 156.7
click at [108, 149] on p "Back-up agent TOP ASIA - https://app.frontapp.com/open/cnv_qjwlntb?key=gv7dL879…" at bounding box center [241, 149] width 353 height 6
click at [113, 167] on p "Bourret - Soumission rapide - Soumission rapide - 8403092" at bounding box center [241, 168] width 353 height 6
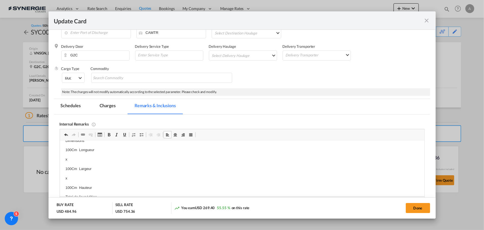
scroll to position [242, 0]
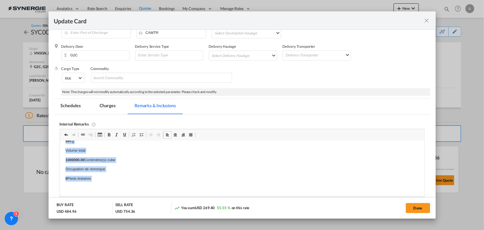
drag, startPoint x: 112, startPoint y: 167, endPoint x: 181, endPoint y: 344, distance: 190.0
click at [121, 196] on html "Back-up agent TOP ASIA - Delivery Bourret - Soumission rapide - Soumission rapi…" at bounding box center [242, 47] width 365 height 298
drag, startPoint x: 113, startPoint y: 110, endPoint x: 121, endPoint y: 118, distance: 11.4
click at [113, 110] on md-tab-item "Charges" at bounding box center [107, 106] width 29 height 15
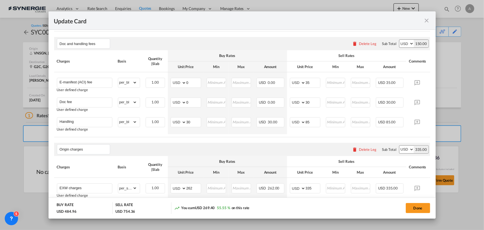
scroll to position [285, 0]
click at [422, 207] on button "Done" at bounding box center [418, 208] width 24 height 10
type input "29 Sep 2025"
type input "[DATE]"
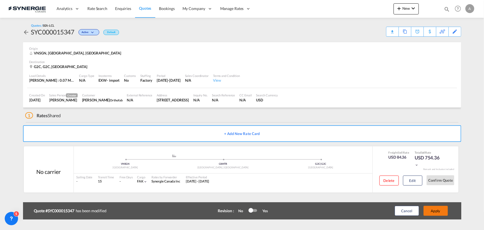
click at [432, 211] on button "Apply" at bounding box center [436, 211] width 24 height 10
